Goal: Task Accomplishment & Management: Manage account settings

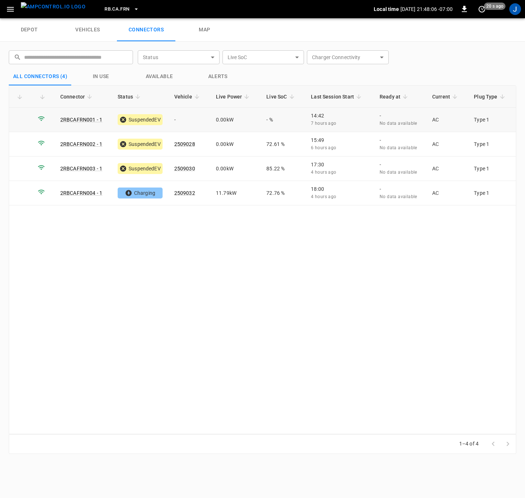
click at [24, 118] on td at bounding box center [20, 120] width 23 height 24
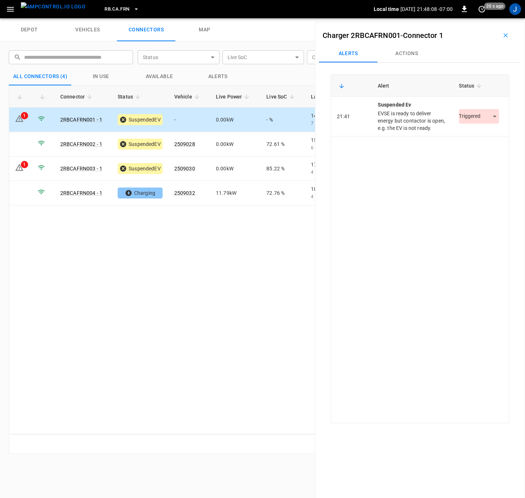
click at [490, 18] on body "RB.CA.FRN Local time 2025-10-07 21:48:08 -07:00 0 20 s ago J depot vehicles con…" at bounding box center [262, 9] width 525 height 18
click at [485, 137] on li "Resolved" at bounding box center [475, 139] width 46 height 12
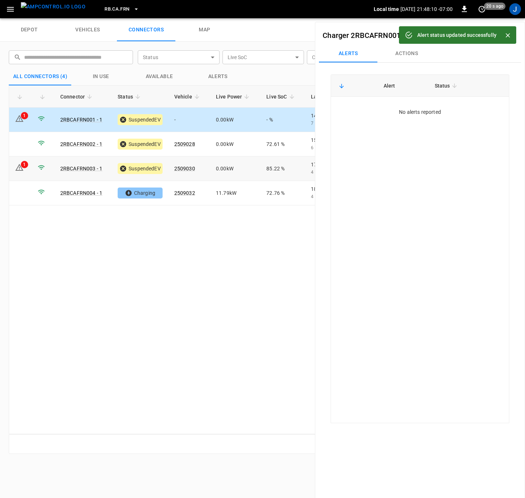
click at [20, 170] on icon at bounding box center [19, 167] width 9 height 9
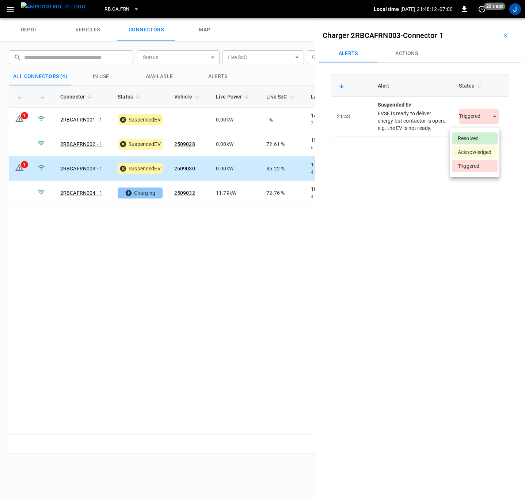
click at [491, 18] on body "RB.CA.FRN Local time 2025-10-07 21:48:12 -07:00 0 20 s ago J depot vehicles con…" at bounding box center [262, 9] width 525 height 18
click at [474, 138] on li "Resolved" at bounding box center [475, 139] width 46 height 12
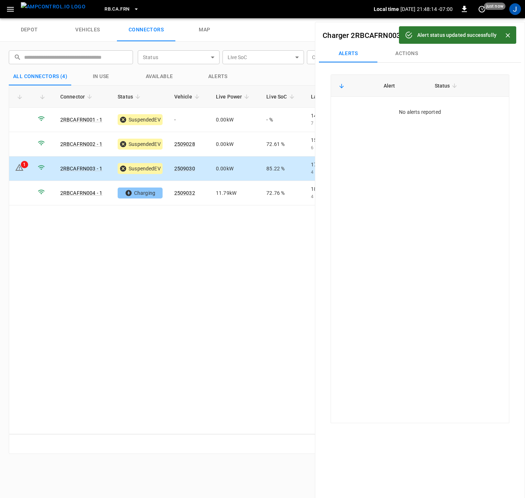
click at [508, 35] on icon "Close" at bounding box center [507, 35] width 4 height 4
click at [502, 36] on icon "button" at bounding box center [505, 35] width 7 height 7
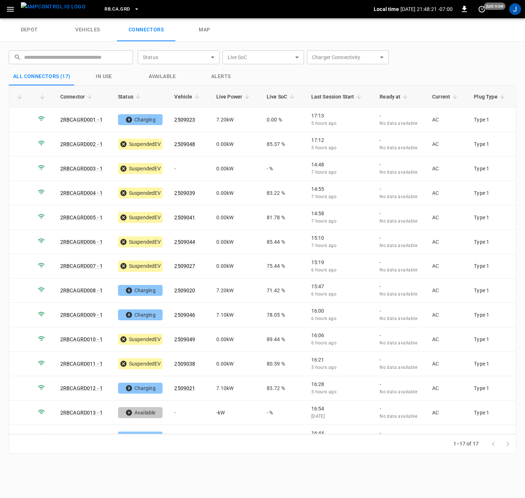
drag, startPoint x: 446, startPoint y: 59, endPoint x: 404, endPoint y: 62, distance: 42.1
click at [446, 59] on div "​ ​ Status ​ Status Live SoC ​ Live SoC Charger Connectivity ​ Charger Connecti…" at bounding box center [258, 56] width 510 height 23
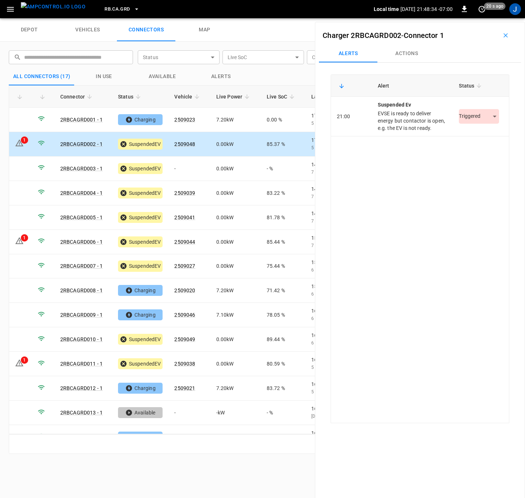
click at [491, 18] on body "RB.CA.GRD Local time [DATE] 21:48:34 -07:00 0 20 s ago J depot vehicles connect…" at bounding box center [262, 9] width 525 height 18
click at [477, 137] on li "Resolved" at bounding box center [475, 139] width 46 height 12
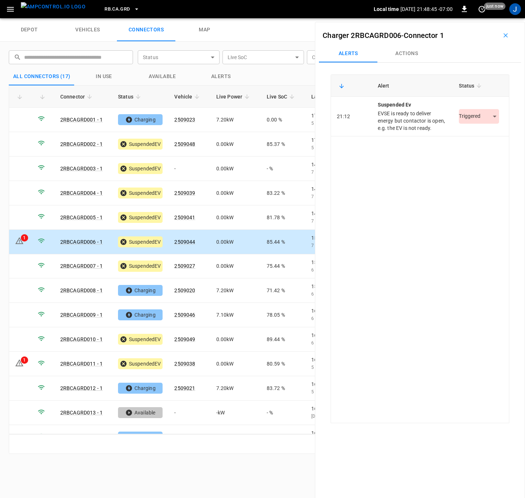
click at [491, 18] on body "RB.CA.GRD Local time [DATE] 21:48:45 -07:00 0 just now J depot vehicles connect…" at bounding box center [262, 9] width 525 height 18
click at [478, 137] on li "Resolved" at bounding box center [475, 139] width 46 height 12
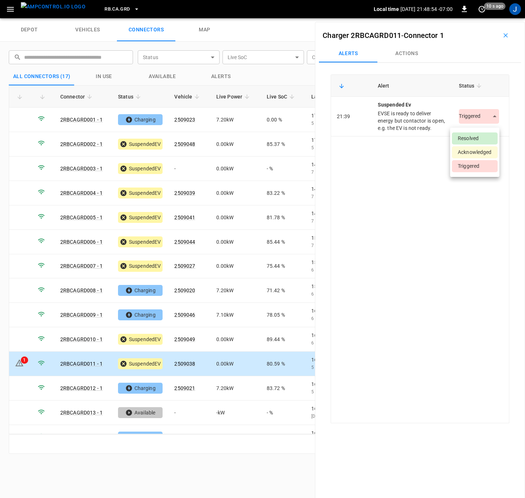
click at [489, 18] on body "RB.CA.GRD Local time [DATE] 21:48:54 -07:00 0 10 s ago J depot vehicles connect…" at bounding box center [262, 9] width 525 height 18
click at [486, 139] on li "Resolved" at bounding box center [475, 139] width 46 height 12
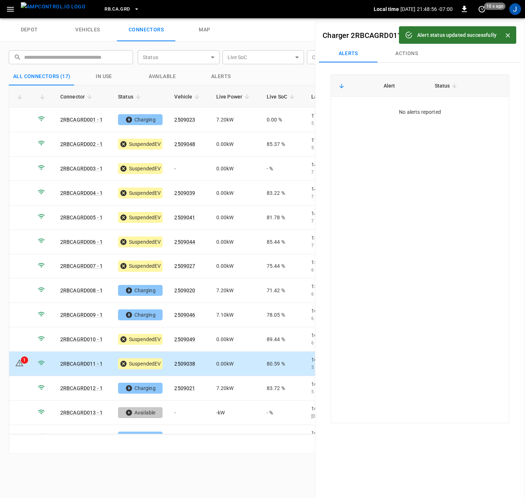
click at [508, 35] on icon "Close" at bounding box center [507, 35] width 4 height 4
click at [503, 38] on icon "button" at bounding box center [505, 35] width 7 height 7
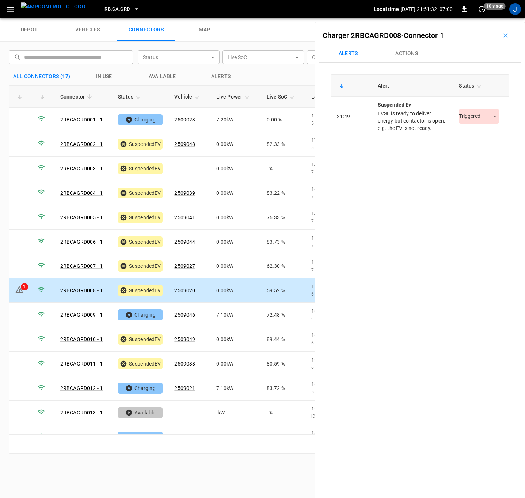
click at [491, 18] on body "RB.CA.GRD Local time [DATE] 21:51:32 -07:00 0 10 s ago J depot vehicles connect…" at bounding box center [262, 9] width 525 height 18
click at [477, 138] on li "Resolved" at bounding box center [475, 139] width 46 height 12
